Goal: Transaction & Acquisition: Obtain resource

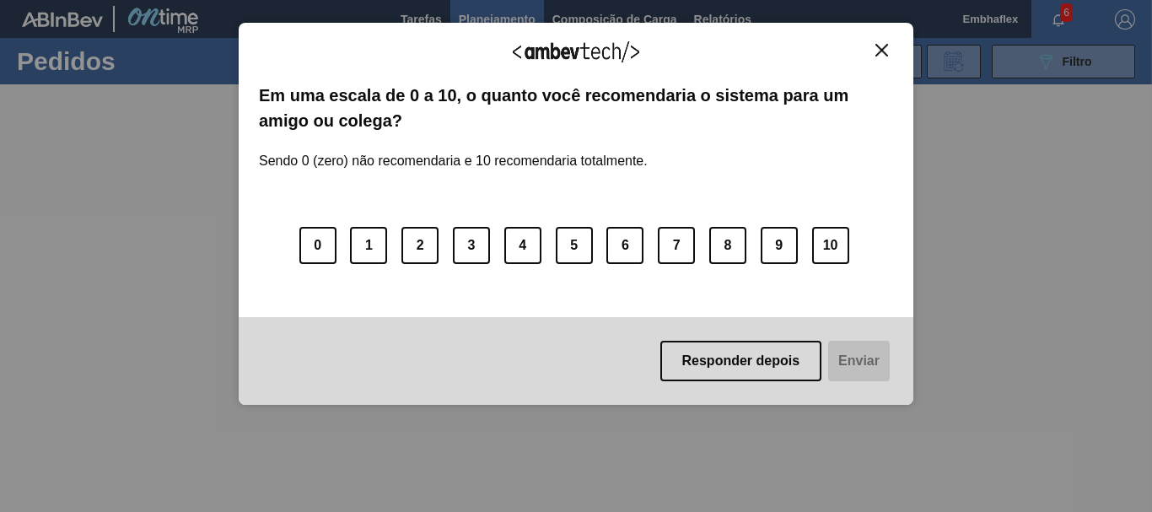
click at [881, 59] on div "Agradecemos seu feedback!" at bounding box center [576, 63] width 634 height 40
click at [880, 51] on img "Close" at bounding box center [881, 50] width 13 height 13
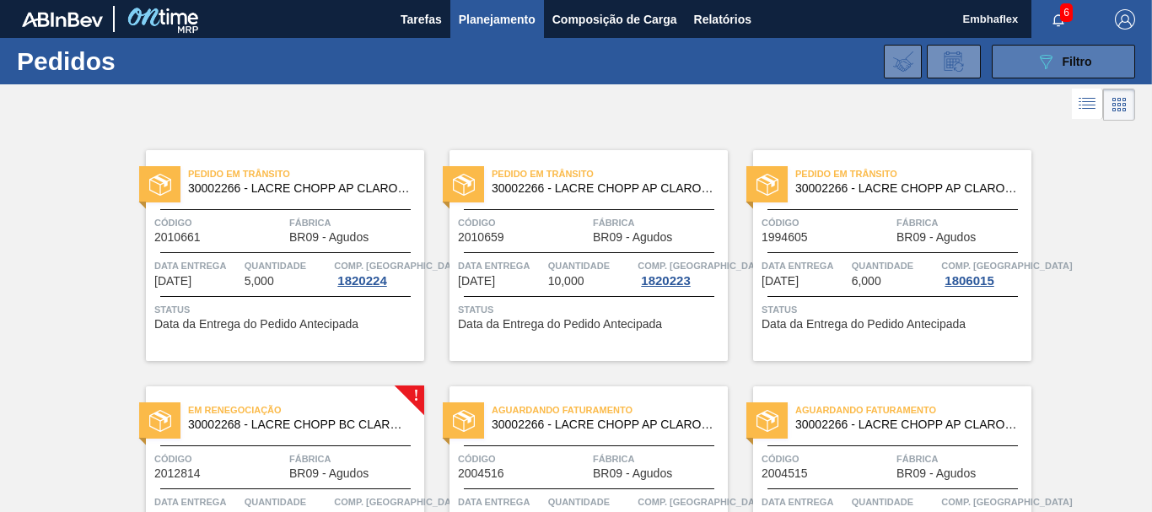
click at [1063, 62] on span "Filtro" at bounding box center [1078, 61] width 30 height 13
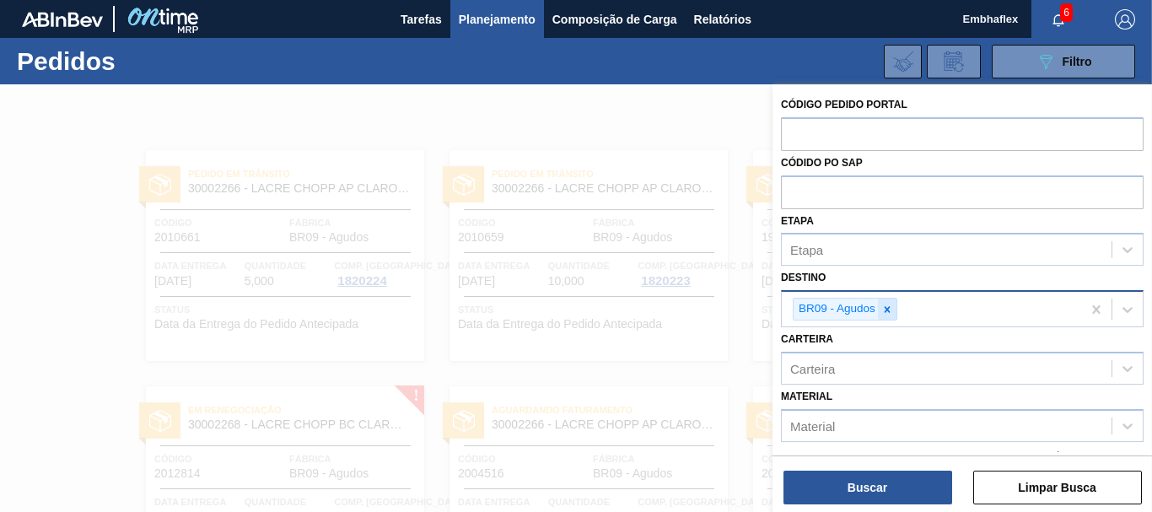
click at [885, 308] on icon at bounding box center [887, 310] width 12 height 12
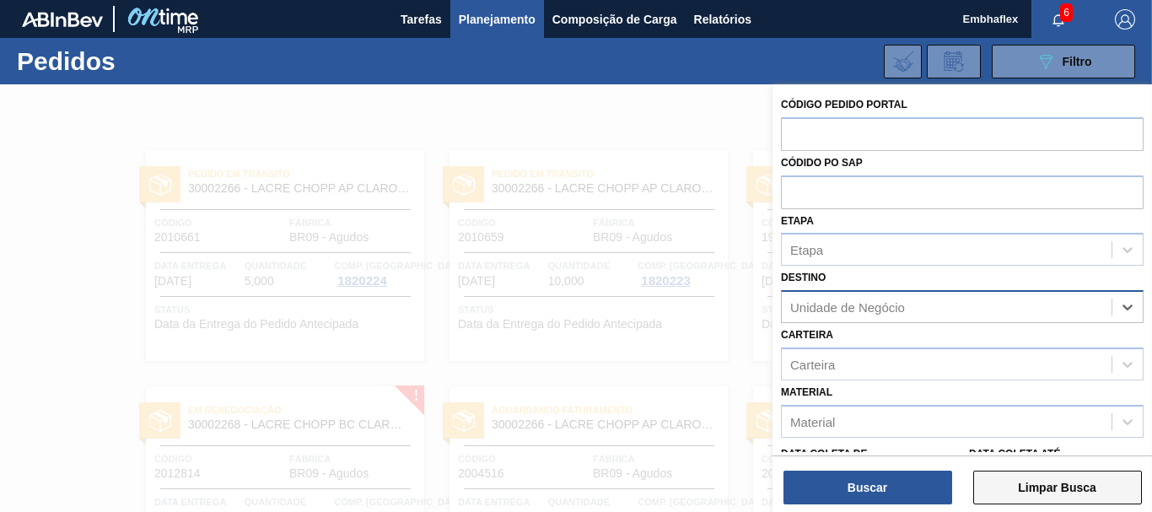
click at [1006, 487] on button "Limpar Busca" at bounding box center [1057, 488] width 169 height 34
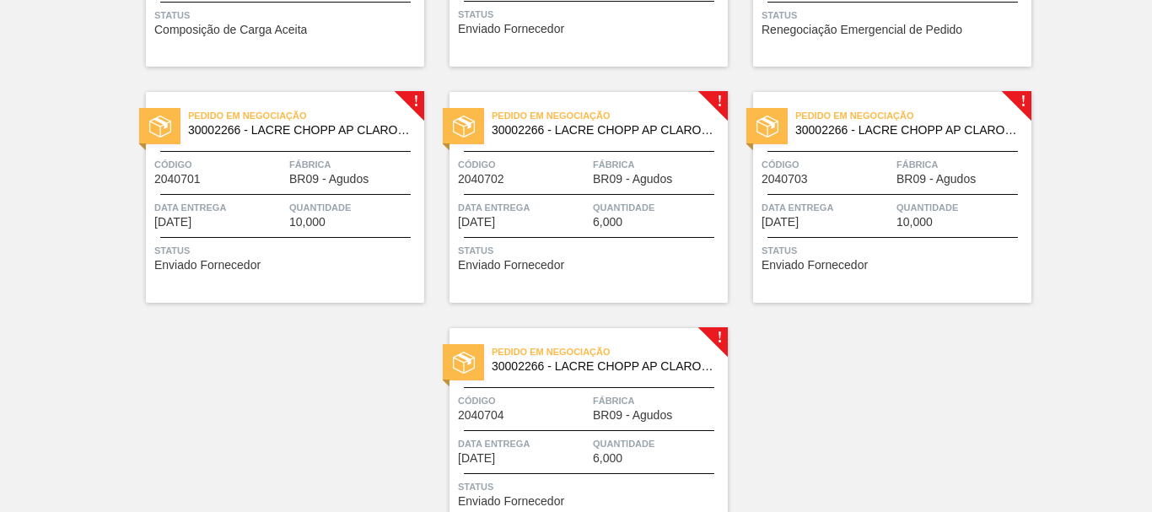
scroll to position [2138, 0]
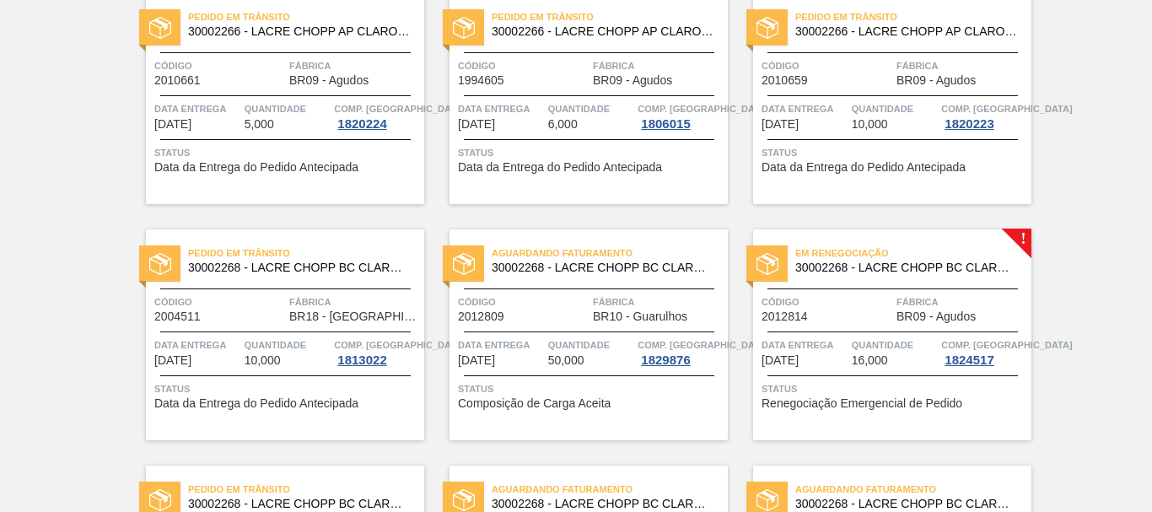
scroll to position [0, 0]
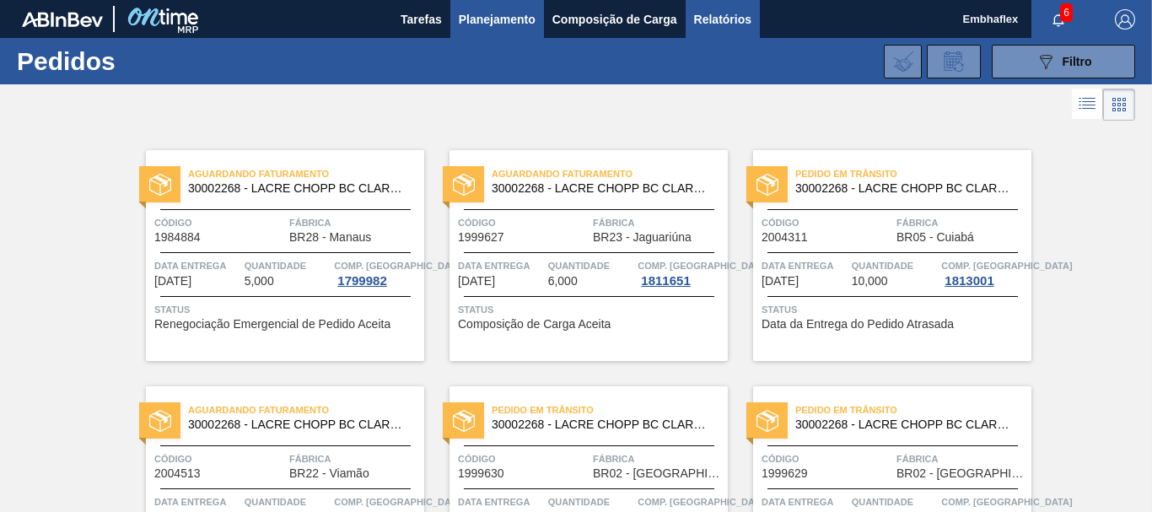
click at [700, 19] on span "Relatórios" at bounding box center [722, 19] width 57 height 20
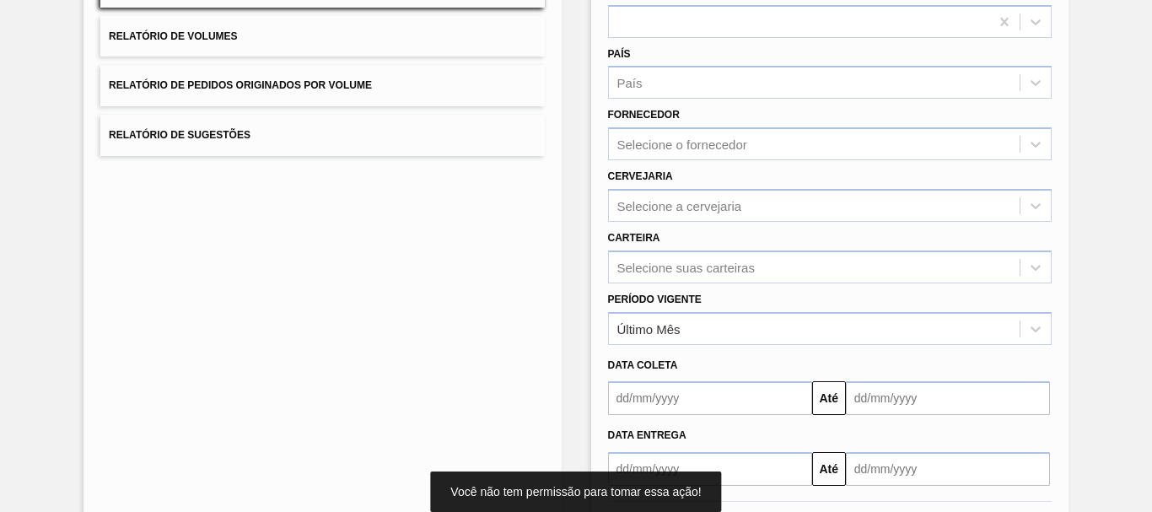
scroll to position [261, 0]
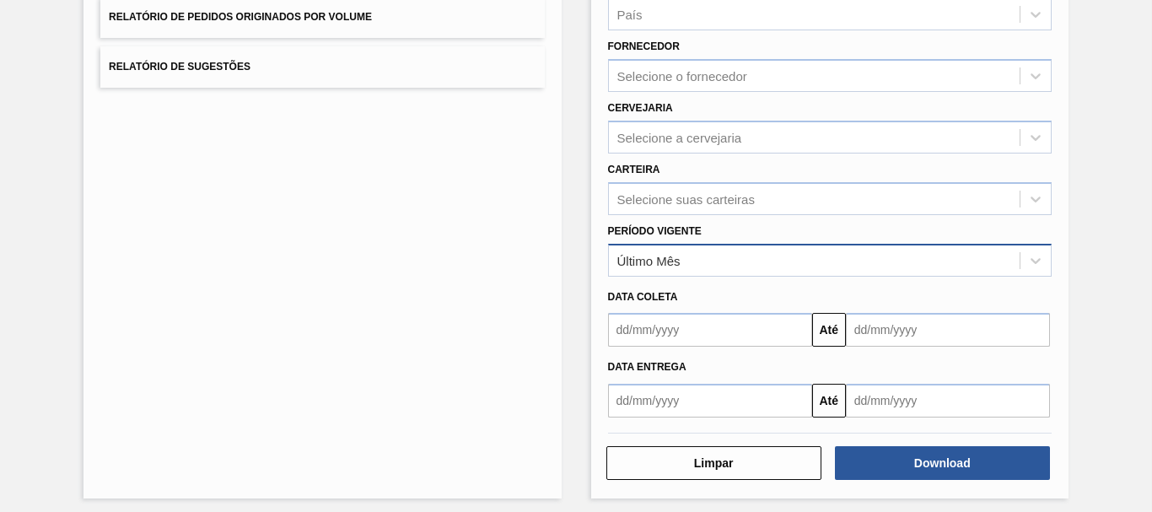
click at [857, 265] on div "Último Mês" at bounding box center [814, 260] width 411 height 24
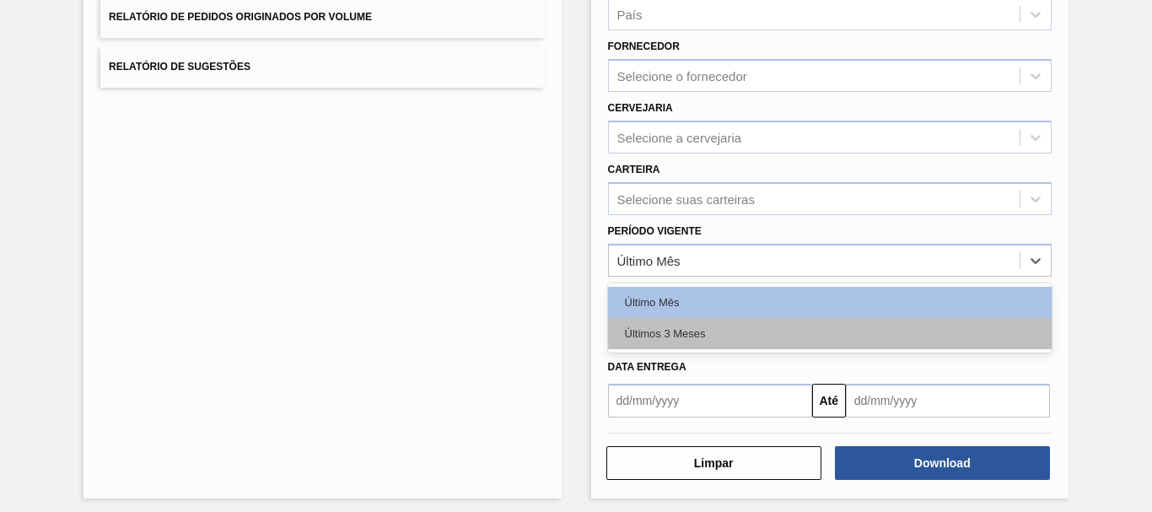
click at [815, 331] on div "Últimos 3 Meses" at bounding box center [830, 333] width 444 height 31
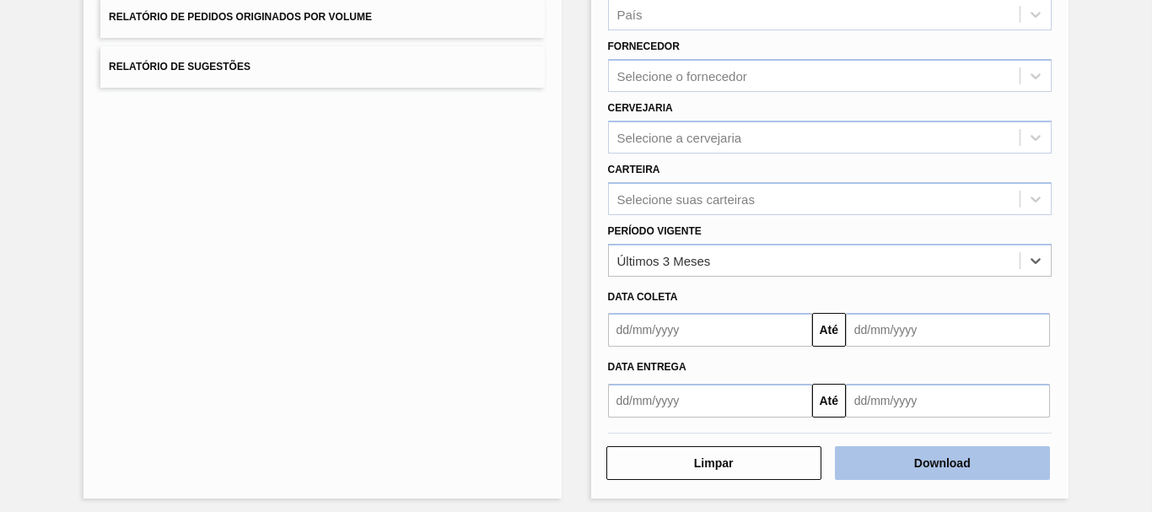
click at [905, 471] on button "Download" at bounding box center [942, 463] width 215 height 34
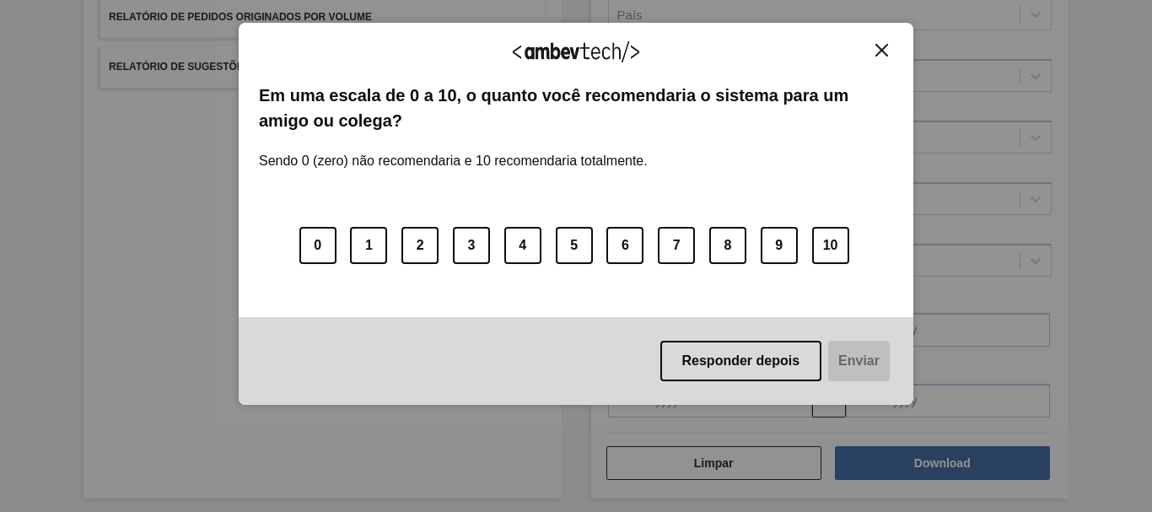
click at [879, 43] on button "Close" at bounding box center [881, 50] width 23 height 14
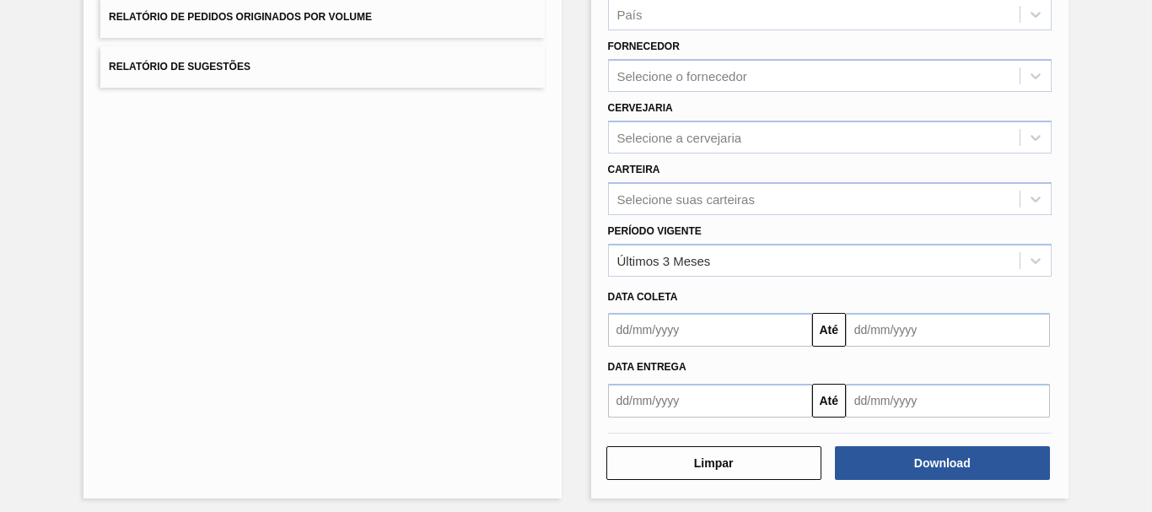
scroll to position [0, 0]
